Goal: Find contact information: Find contact information

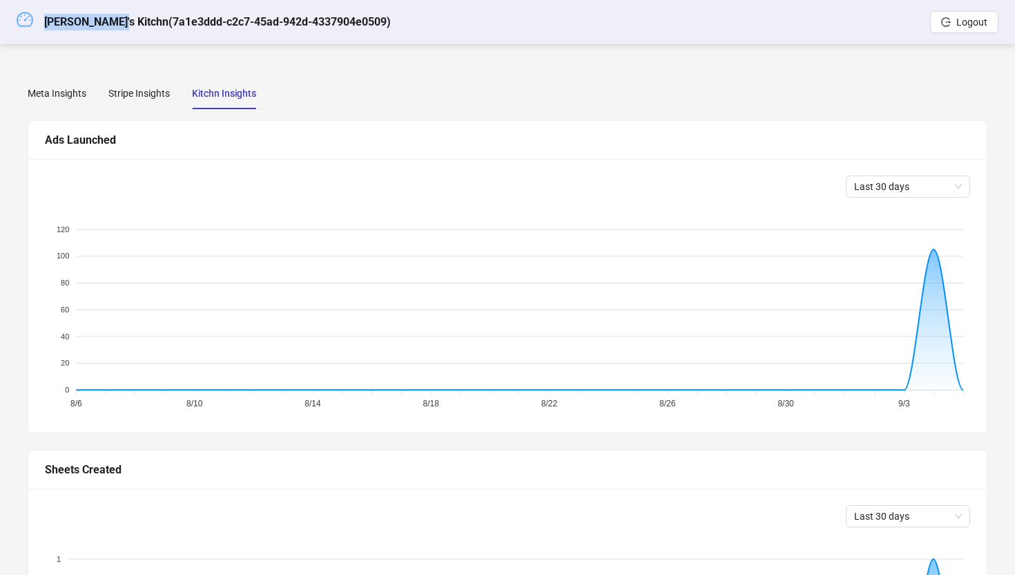
click at [23, 23] on icon "dashboard" at bounding box center [25, 19] width 17 height 17
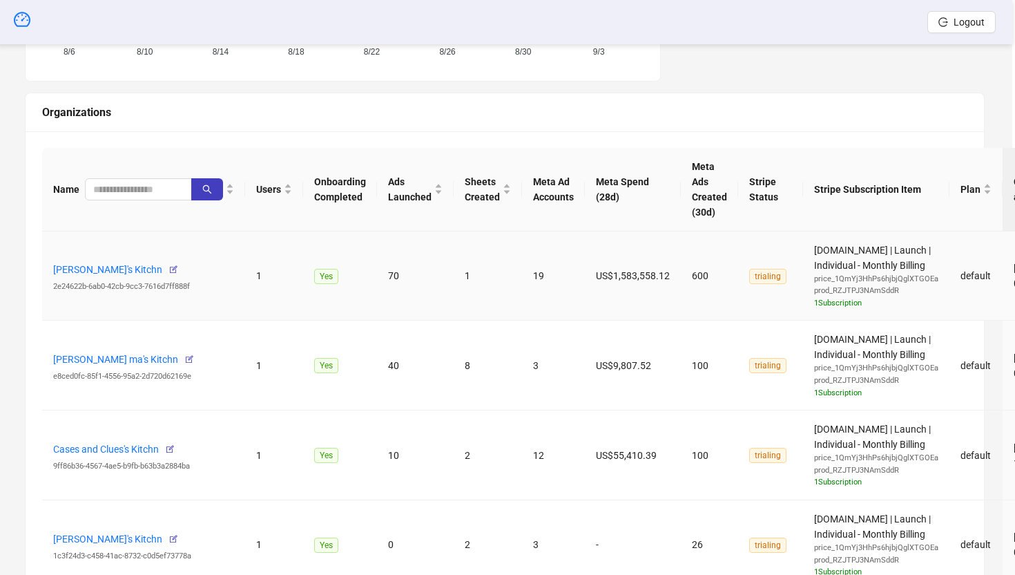
scroll to position [432, 0]
click at [95, 267] on link "[PERSON_NAME]'s Kitchn" at bounding box center [110, 269] width 109 height 11
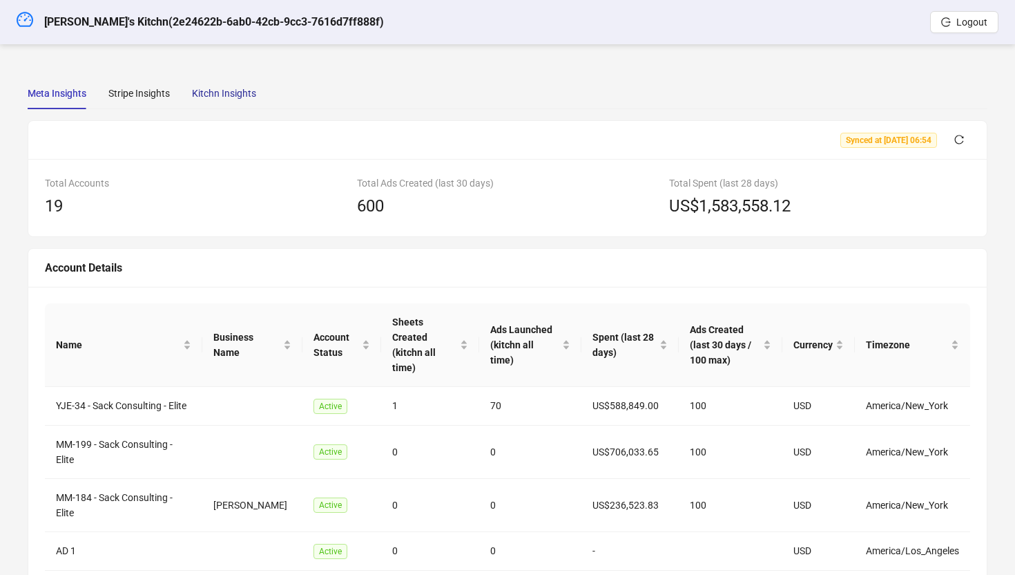
click at [224, 90] on div "Kitchn Insights" at bounding box center [224, 93] width 64 height 15
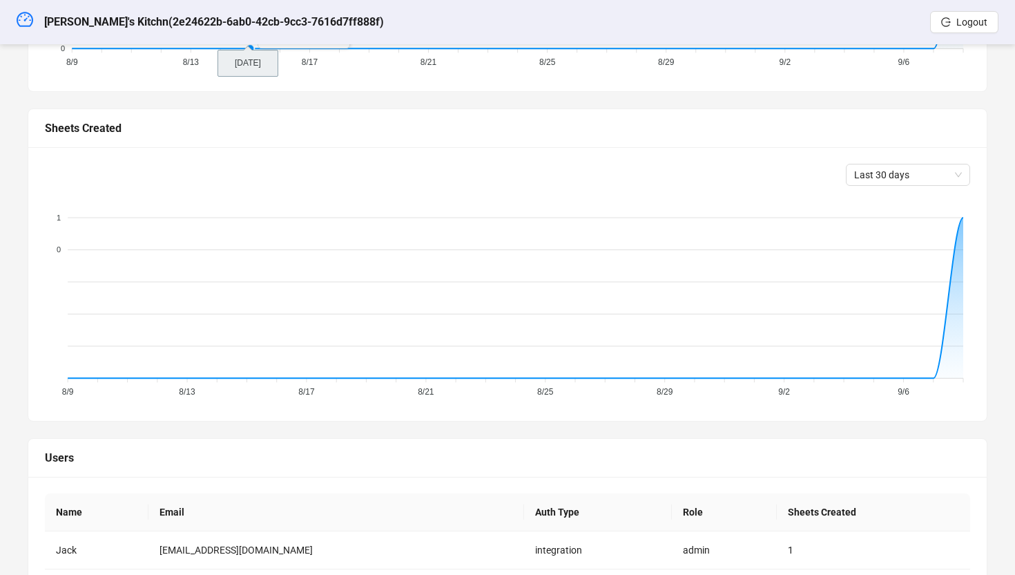
scroll to position [430, 0]
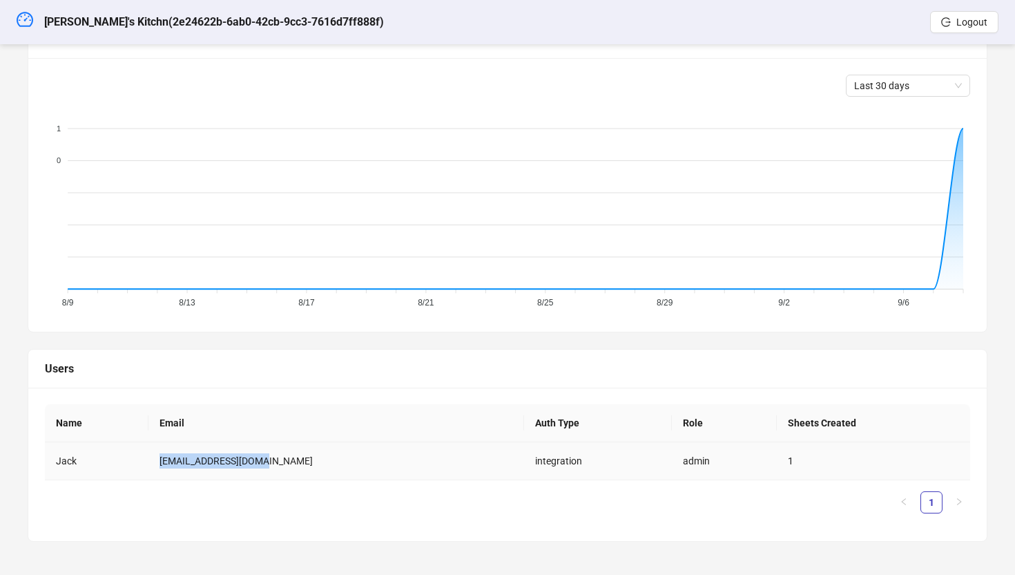
drag, startPoint x: 297, startPoint y: 456, endPoint x: 175, endPoint y: 465, distance: 122.5
click at [175, 465] on td "[EMAIL_ADDRESS][DOMAIN_NAME]" at bounding box center [336, 461] width 376 height 38
copy td "[EMAIL_ADDRESS][DOMAIN_NAME]"
